Goal: Task Accomplishment & Management: Manage account settings

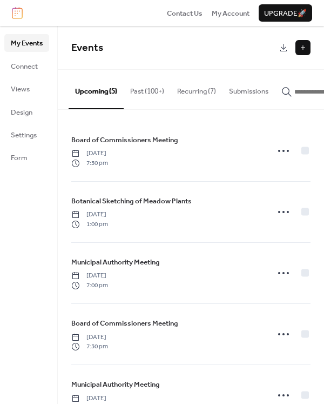
click at [206, 90] on button "Recurring (7)" at bounding box center [197, 89] width 52 height 38
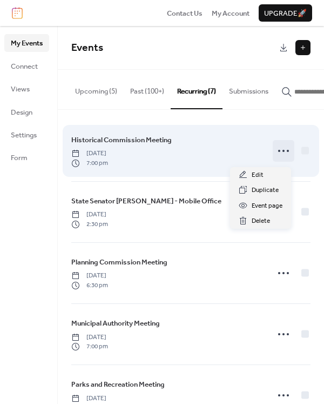
click at [283, 156] on icon at bounding box center [283, 150] width 17 height 17
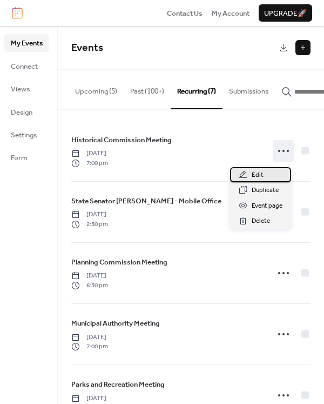
click at [261, 174] on span "Edit" at bounding box center [258, 175] width 12 height 11
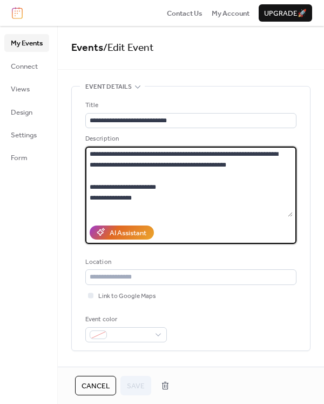
drag, startPoint x: 89, startPoint y: 152, endPoint x: 182, endPoint y: 215, distance: 111.7
click at [182, 215] on textarea "**********" at bounding box center [189, 182] width 208 height 70
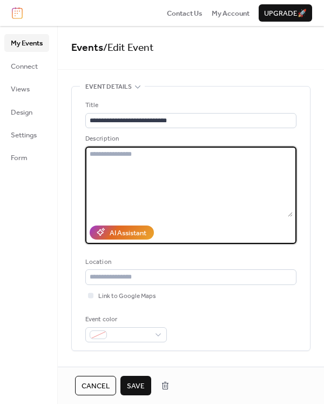
click at [141, 388] on span "Save" at bounding box center [136, 386] width 18 height 11
